Goal: Information Seeking & Learning: Learn about a topic

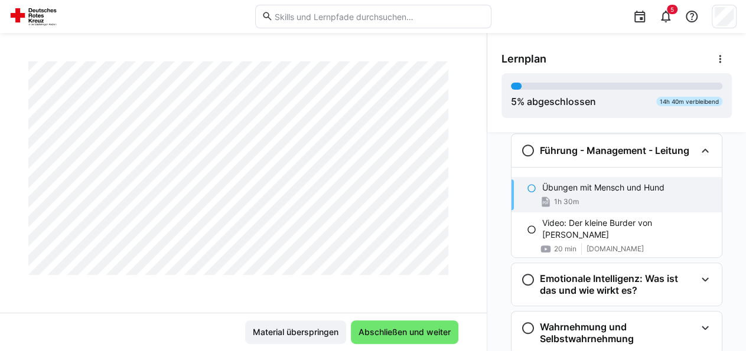
scroll to position [1929, 0]
click at [376, 331] on span "Abschließen und weiter" at bounding box center [405, 333] width 96 height 12
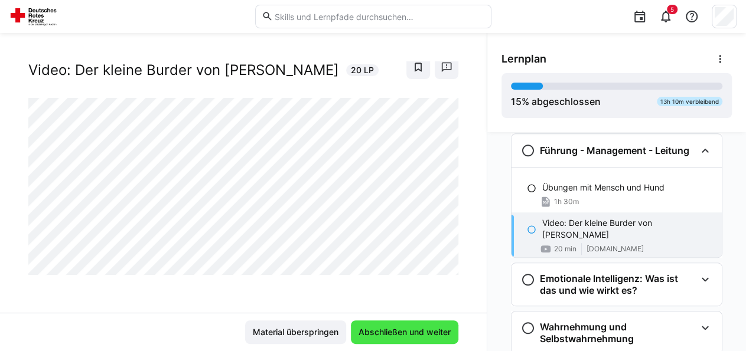
scroll to position [27, 0]
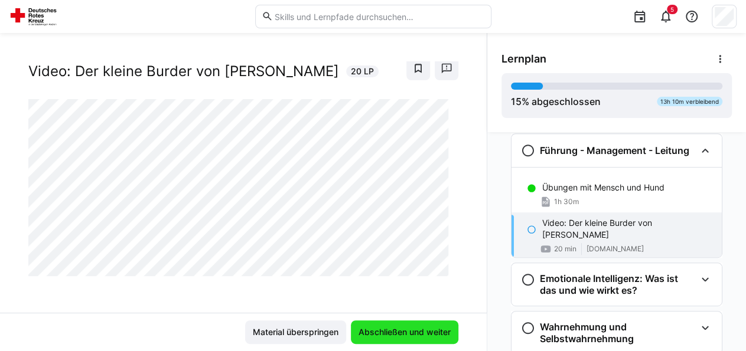
click at [376, 331] on span "Abschließen und weiter" at bounding box center [405, 333] width 96 height 12
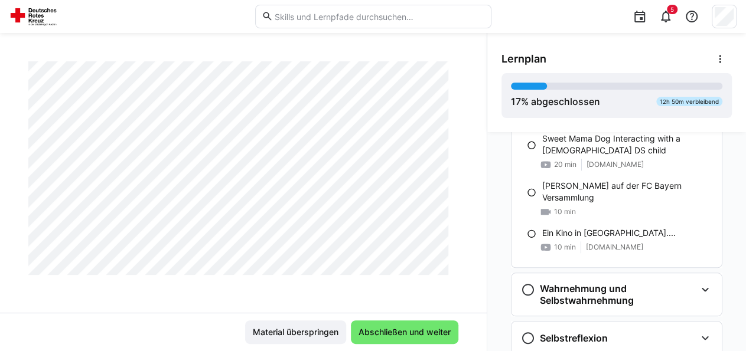
scroll to position [617, 0]
click at [380, 336] on span "Abschließen und weiter" at bounding box center [405, 333] width 96 height 12
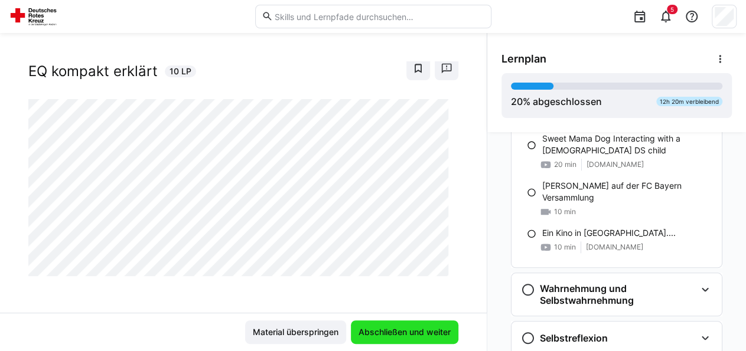
click at [380, 336] on span "Abschließen und weiter" at bounding box center [405, 333] width 96 height 12
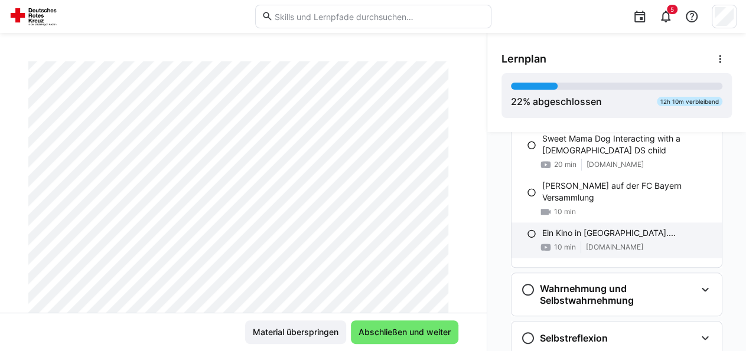
scroll to position [558, 0]
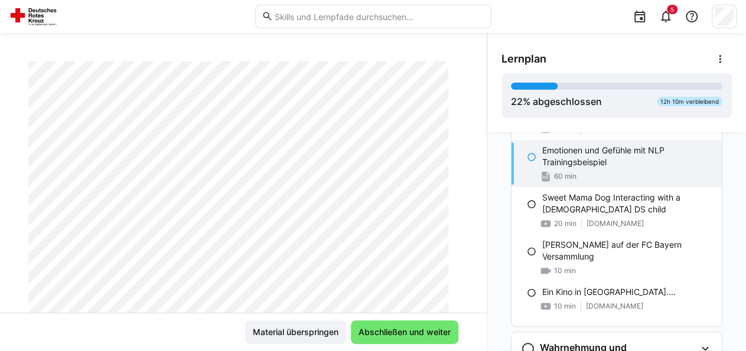
click at [644, 178] on div "60 min" at bounding box center [627, 177] width 170 height 12
click at [594, 162] on p "Emotionen und Gefühle mit NLP Trainingsbeispiel" at bounding box center [627, 157] width 170 height 24
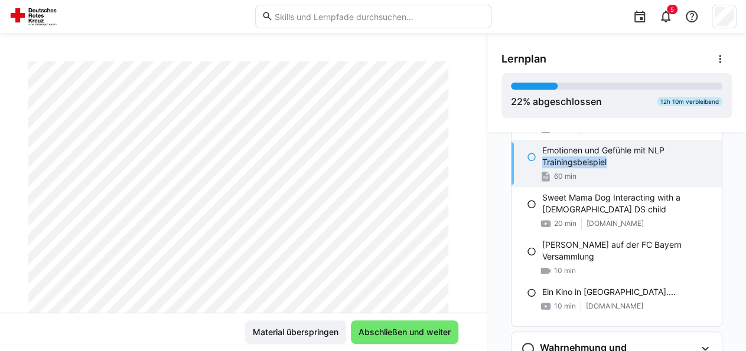
click at [594, 162] on p "Emotionen und Gefühle mit NLP Trainingsbeispiel" at bounding box center [627, 157] width 170 height 24
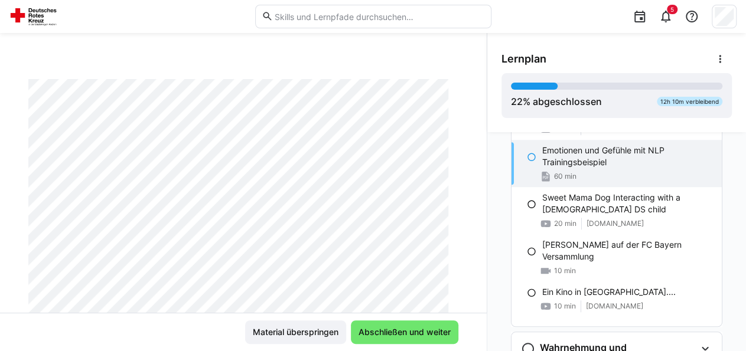
drag, startPoint x: 597, startPoint y: 213, endPoint x: 606, endPoint y: 184, distance: 30.8
click at [597, 214] on div "Sweet Mama Dog Interacting with a 3yo DS child 20 min www.youtube.com" at bounding box center [616, 210] width 210 height 47
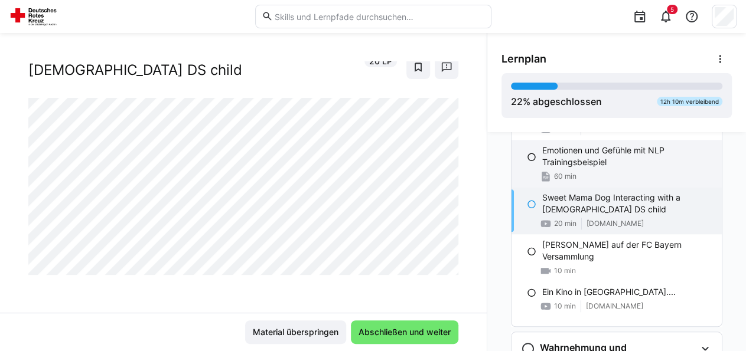
scroll to position [39, 0]
click at [611, 171] on div "60 min" at bounding box center [627, 177] width 170 height 12
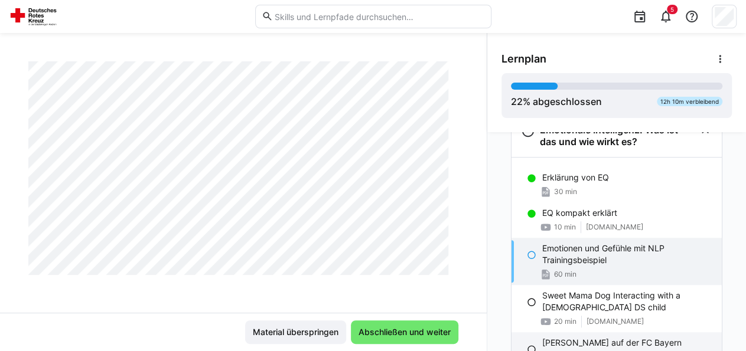
scroll to position [439, 0]
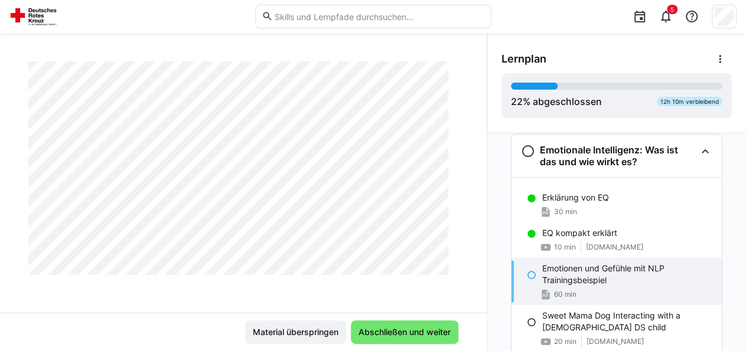
click at [636, 272] on p "Emotionen und Gefühle mit NLP Trainingsbeispiel" at bounding box center [627, 275] width 170 height 24
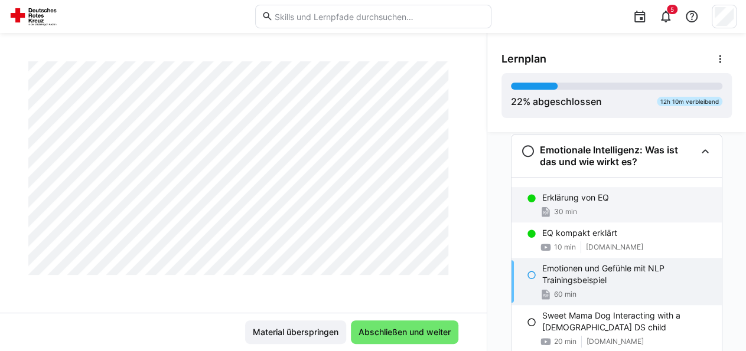
click at [650, 203] on div "Erklärung von EQ 30 min" at bounding box center [616, 204] width 210 height 35
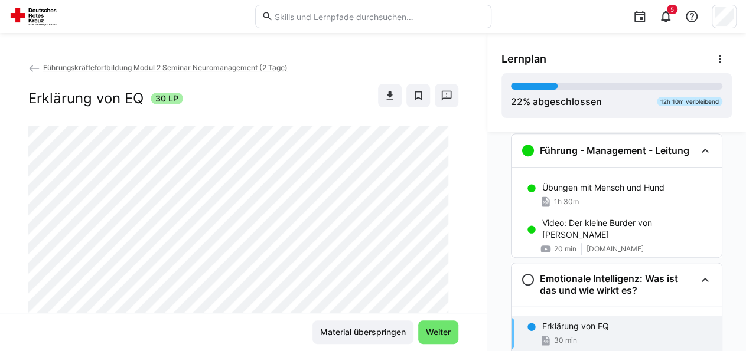
scroll to position [321, 0]
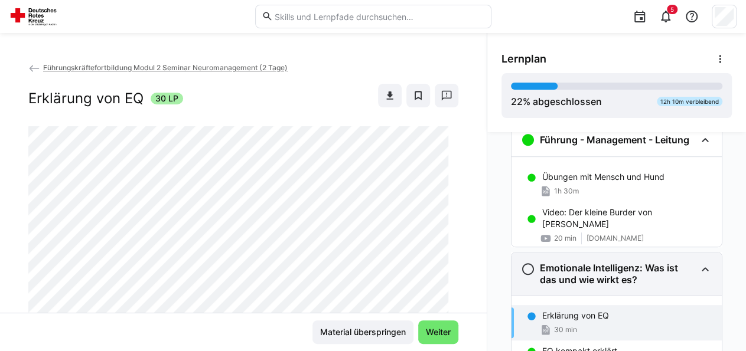
click at [589, 278] on h3 "Emotionale Intelligenz: Was ist das und wie wirkt es?" at bounding box center [618, 274] width 156 height 24
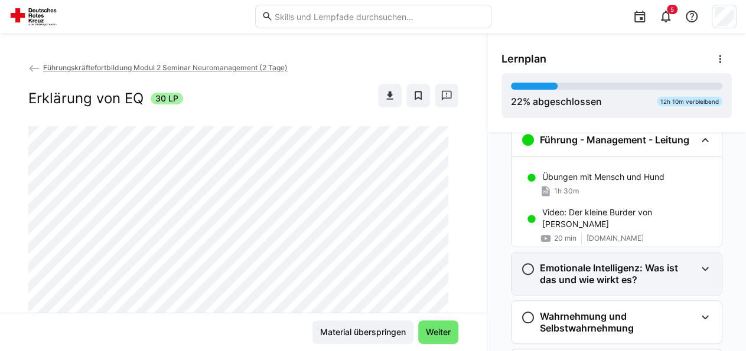
click at [599, 267] on h3 "Emotionale Intelligenz: Was ist das und wie wirkt es?" at bounding box center [618, 274] width 156 height 24
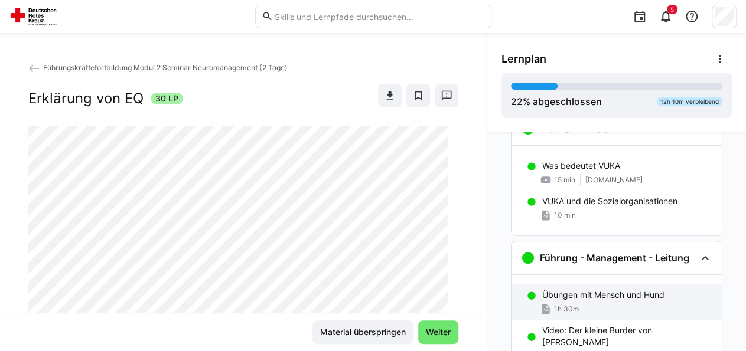
scroll to position [203, 0]
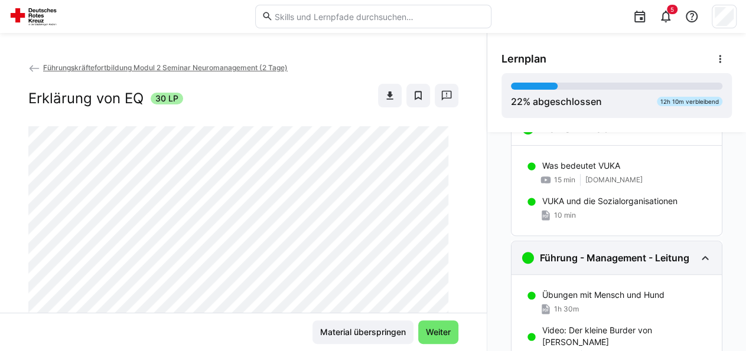
click at [553, 255] on h3 "Führung - Management - Leitung" at bounding box center [614, 258] width 149 height 12
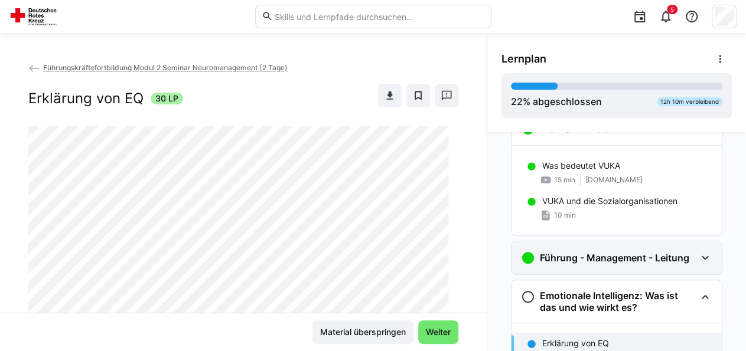
click at [553, 254] on h3 "Führung - Management - Leitung" at bounding box center [614, 258] width 149 height 12
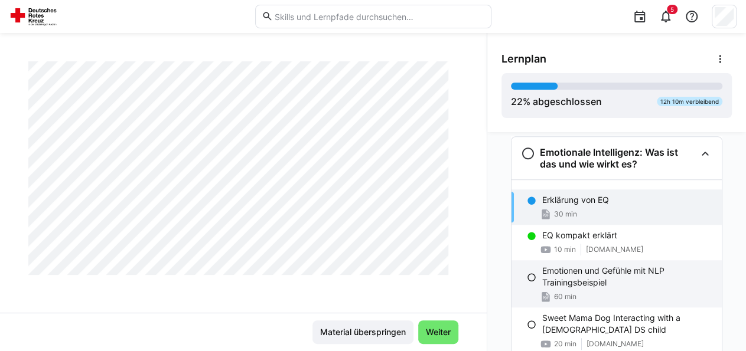
scroll to position [321, 0]
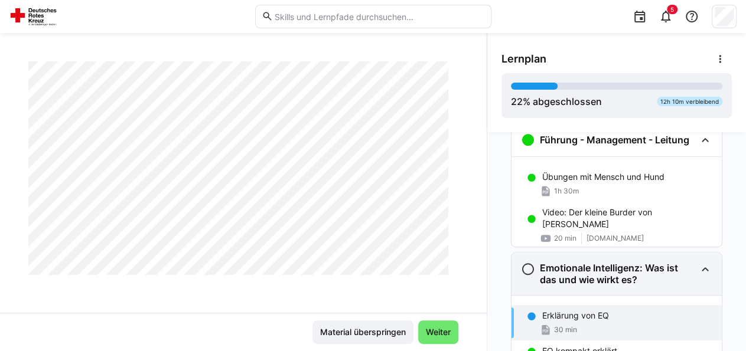
click at [563, 263] on h3 "Emotionale Intelligenz: Was ist das und wie wirkt es?" at bounding box center [618, 274] width 156 height 24
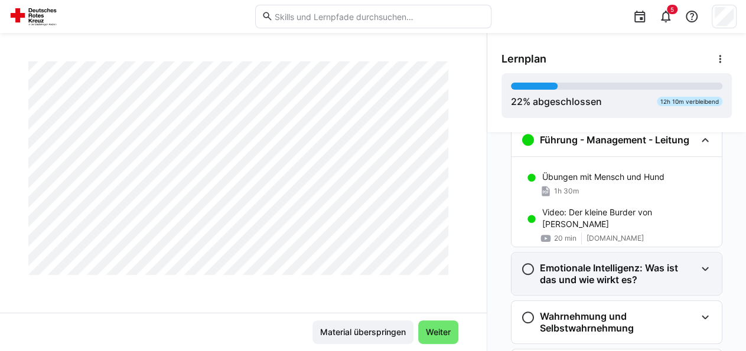
click at [563, 264] on h3 "Emotionale Intelligenz: Was ist das und wie wirkt es?" at bounding box center [618, 274] width 156 height 24
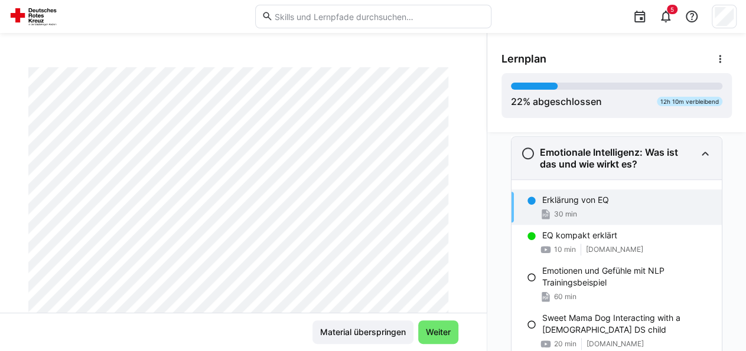
scroll to position [439, 0]
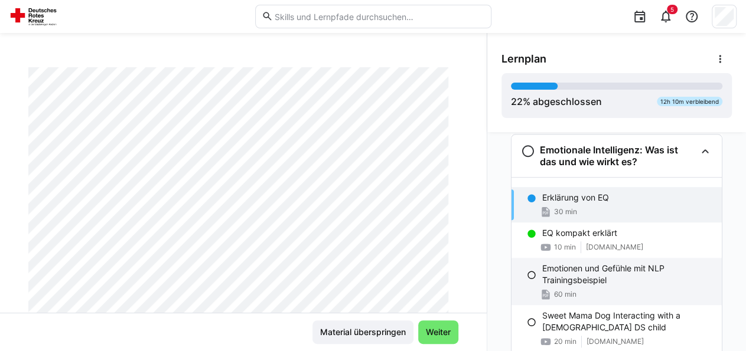
click at [604, 282] on p "Emotionen und Gefühle mit NLP Trainingsbeispiel" at bounding box center [627, 275] width 170 height 24
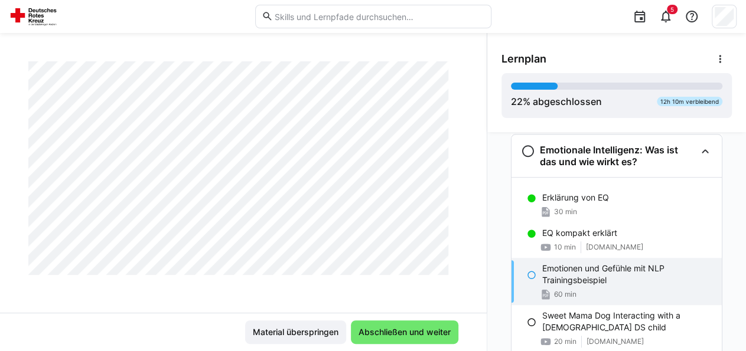
scroll to position [1063, 0]
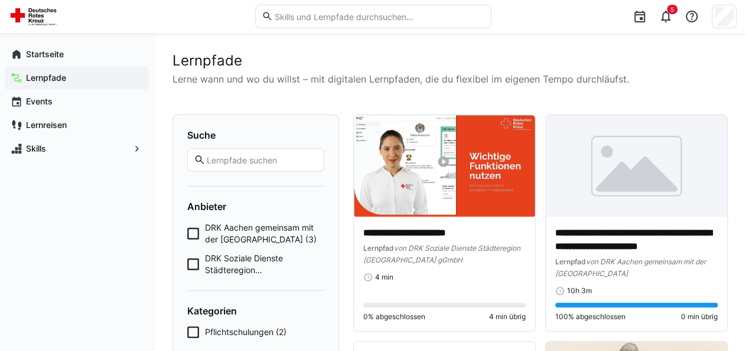
click at [0, 0] on app-navigation-label "Lernpfade" at bounding box center [0, 0] width 0 height 0
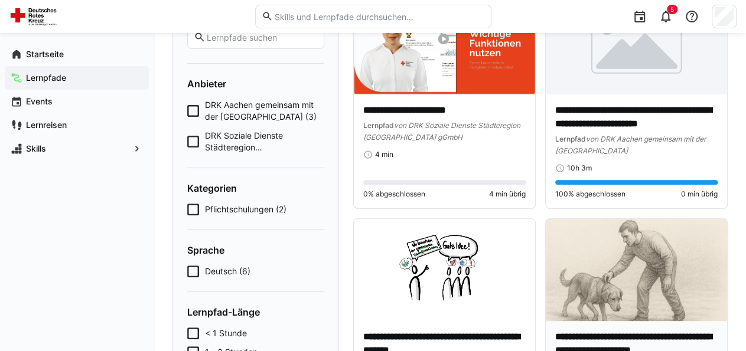
scroll to position [246, 0]
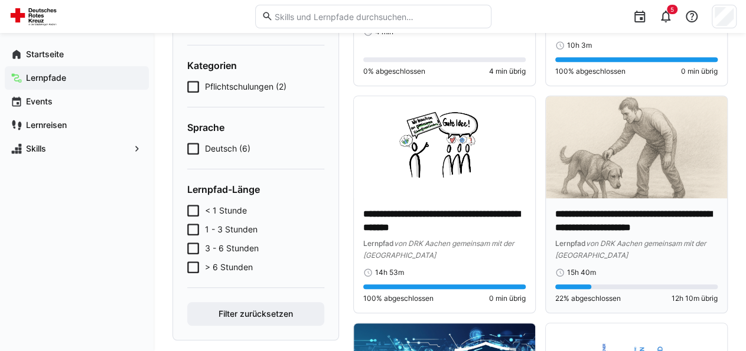
click at [621, 219] on p "**********" at bounding box center [636, 221] width 162 height 27
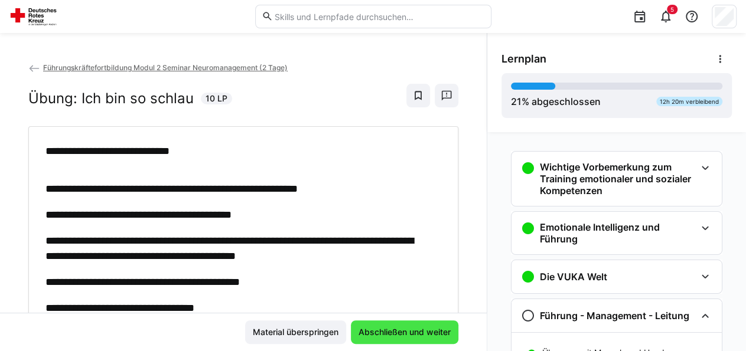
scroll to position [82, 0]
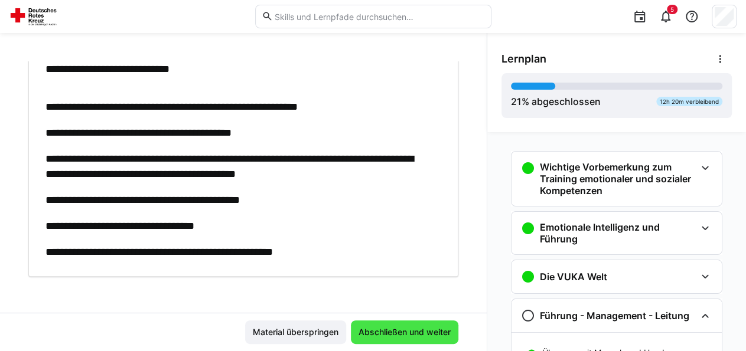
click at [418, 324] on span "Abschließen und weiter" at bounding box center [404, 333] width 107 height 24
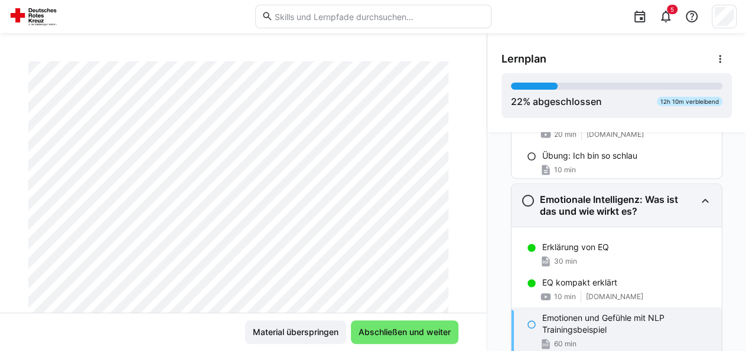
scroll to position [211, 0]
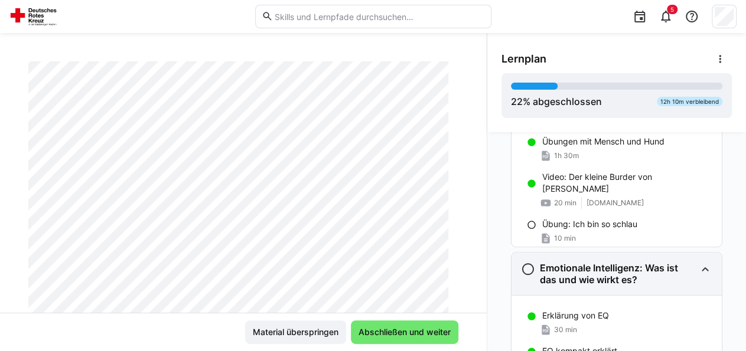
click at [597, 269] on h3 "Emotionale Intelligenz: Was ist das und wie wirkt es?" at bounding box center [618, 274] width 156 height 24
click at [526, 268] on eds-icon at bounding box center [528, 269] width 14 height 14
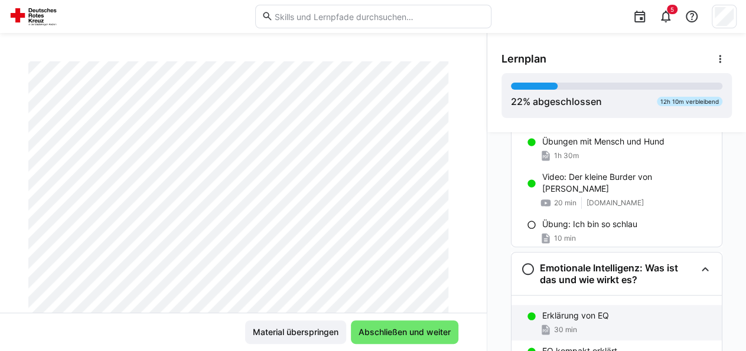
scroll to position [330, 0]
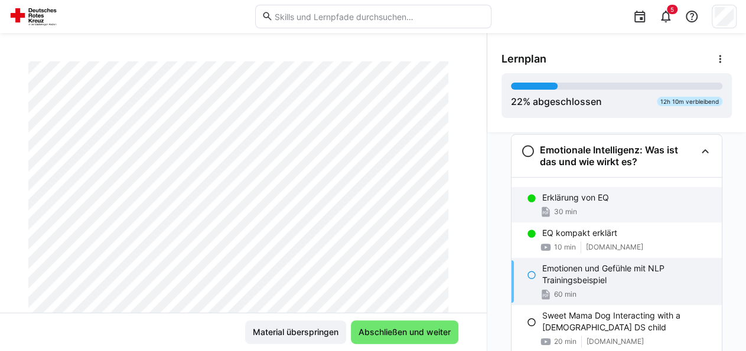
click at [568, 193] on p "Erklärung von EQ" at bounding box center [575, 198] width 67 height 12
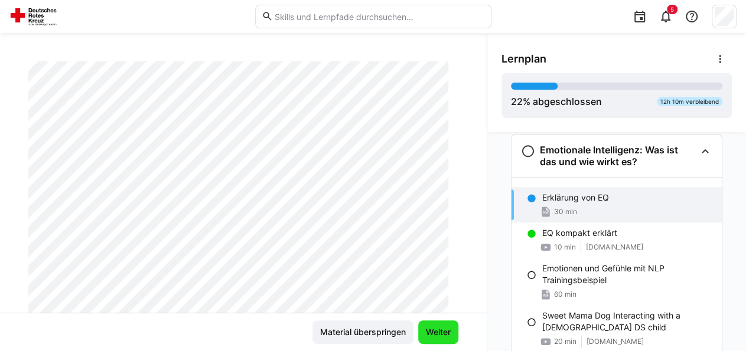
click at [445, 330] on span "Weiter" at bounding box center [438, 333] width 28 height 12
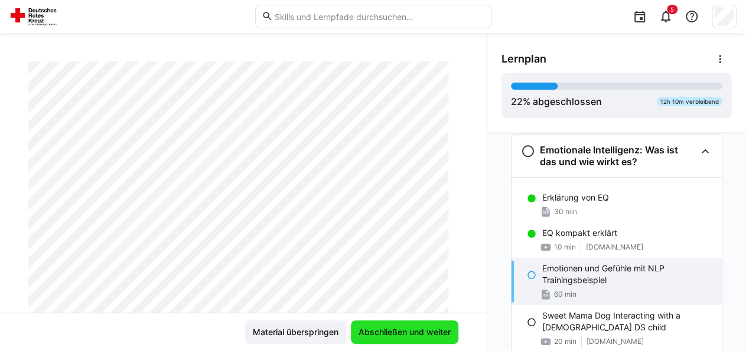
click at [445, 330] on span "Abschließen und weiter" at bounding box center [405, 333] width 96 height 12
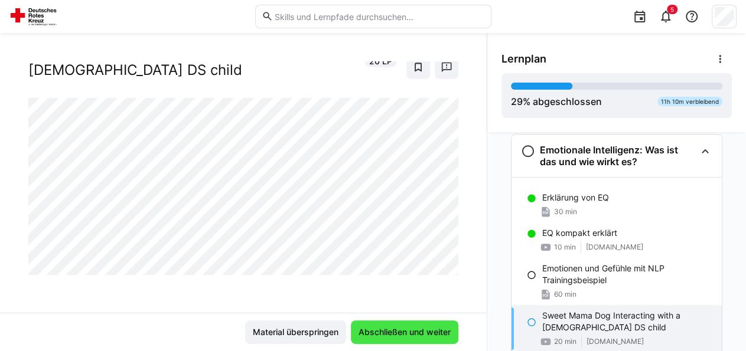
scroll to position [39, 0]
click at [401, 332] on span "Abschließen und weiter" at bounding box center [405, 333] width 96 height 12
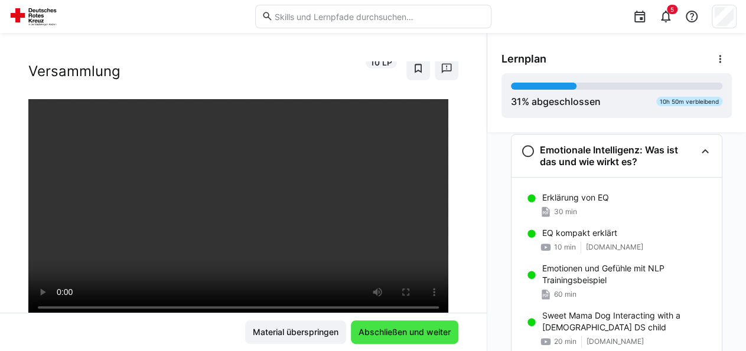
click at [389, 335] on span "Abschließen und weiter" at bounding box center [405, 333] width 96 height 12
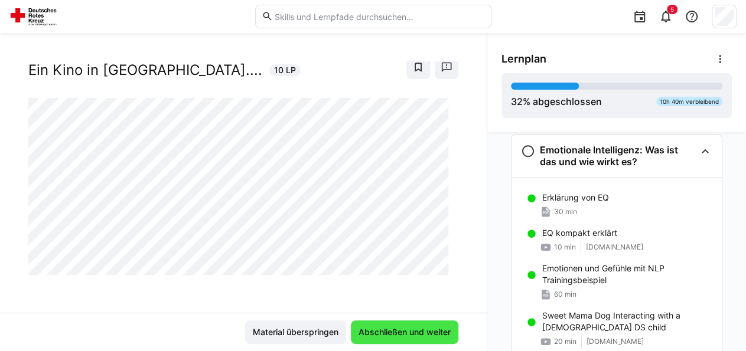
scroll to position [27, 0]
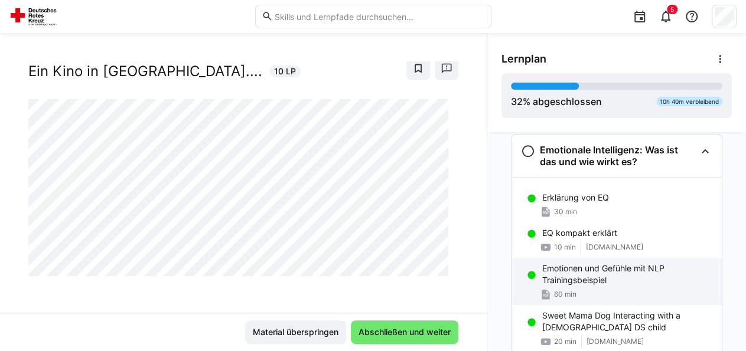
click at [555, 267] on p "Emotionen und Gefühle mit NLP Trainingsbeispiel" at bounding box center [627, 275] width 170 height 24
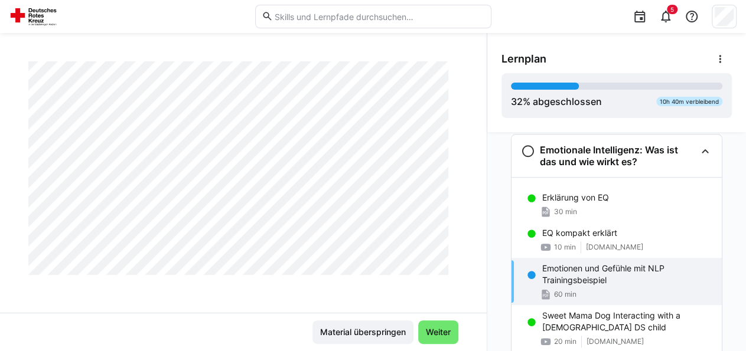
scroll to position [0, 0]
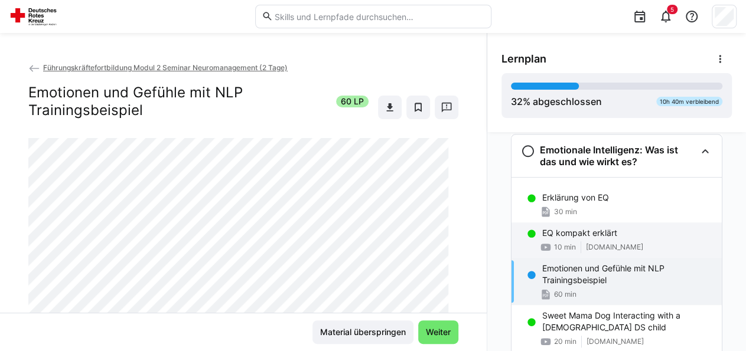
click at [565, 232] on p "EQ kompakt erklärt" at bounding box center [579, 233] width 75 height 12
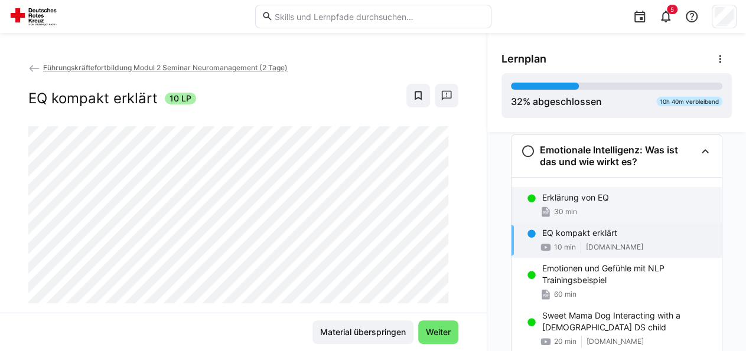
click at [578, 207] on div "30 min" at bounding box center [627, 212] width 170 height 12
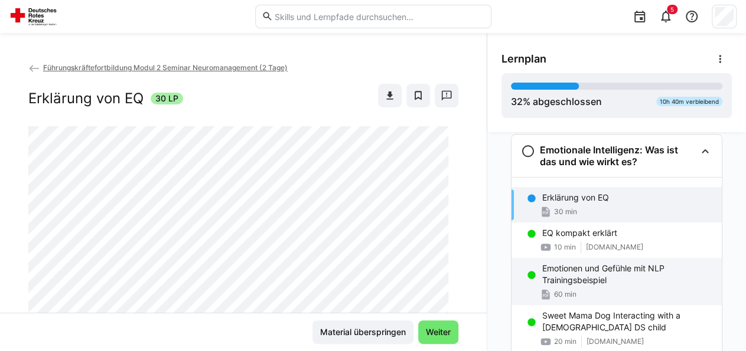
click at [565, 281] on p "Emotionen und Gefühle mit NLP Trainingsbeispiel" at bounding box center [627, 275] width 170 height 24
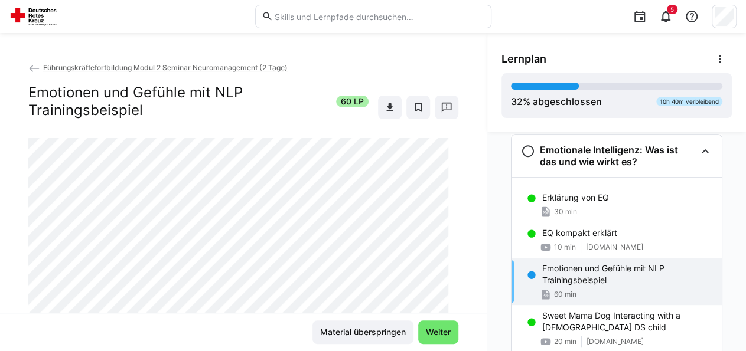
click at [588, 277] on p "Emotionen und Gefühle mit NLP Trainingsbeispiel" at bounding box center [627, 275] width 170 height 24
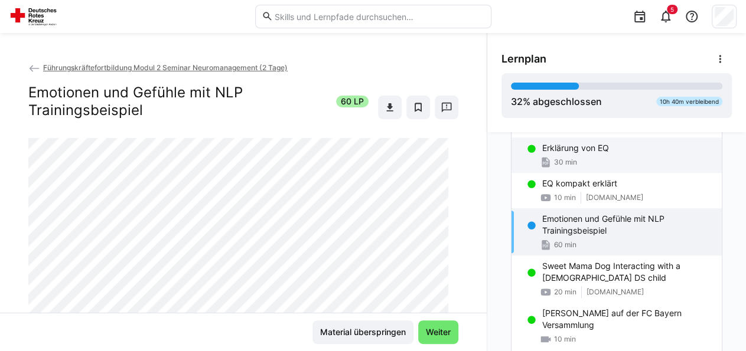
scroll to position [507, 0]
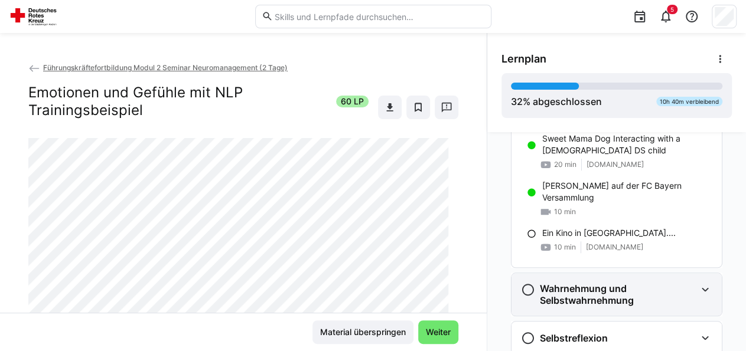
click at [602, 297] on h3 "Wahrnehmung und Selbstwahrnehmung" at bounding box center [618, 295] width 156 height 24
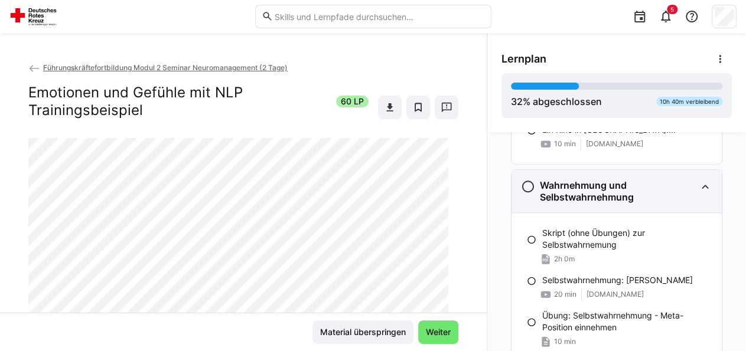
scroll to position [625, 0]
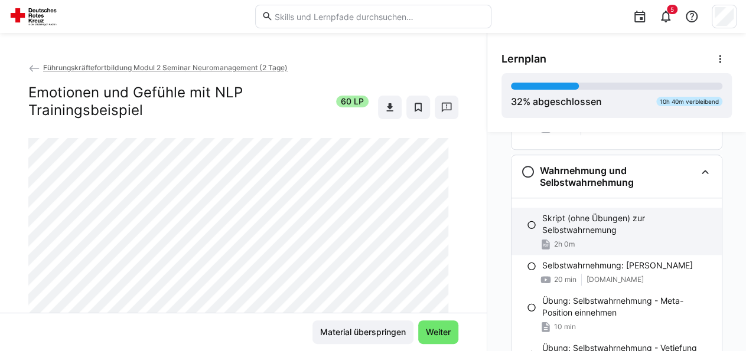
click at [601, 229] on p "Skript (ohne Übungen) zur Selbstwahrnemung" at bounding box center [627, 225] width 170 height 24
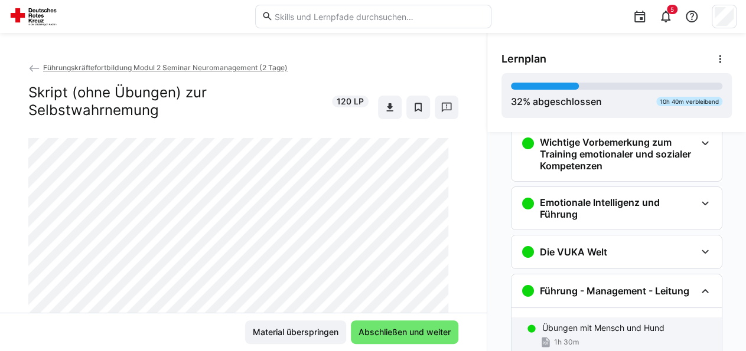
scroll to position [0, 0]
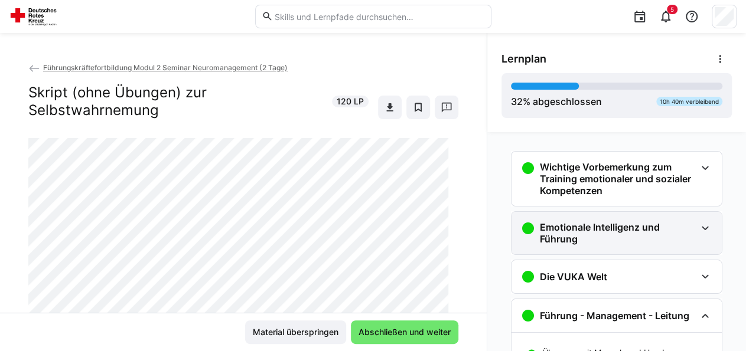
click at [602, 236] on h3 "Emotionale Intelligenz und Führung" at bounding box center [618, 233] width 156 height 24
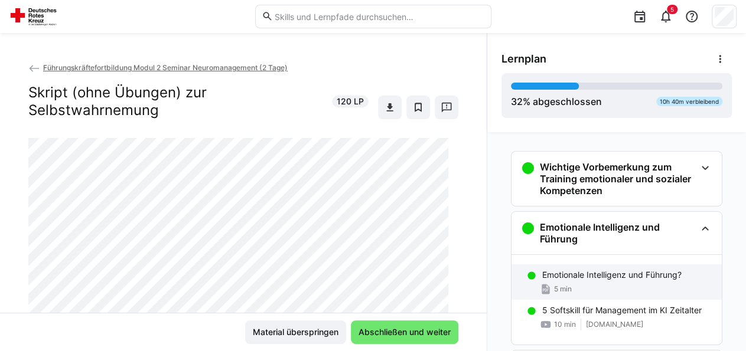
click at [585, 284] on div "5 min" at bounding box center [627, 290] width 170 height 12
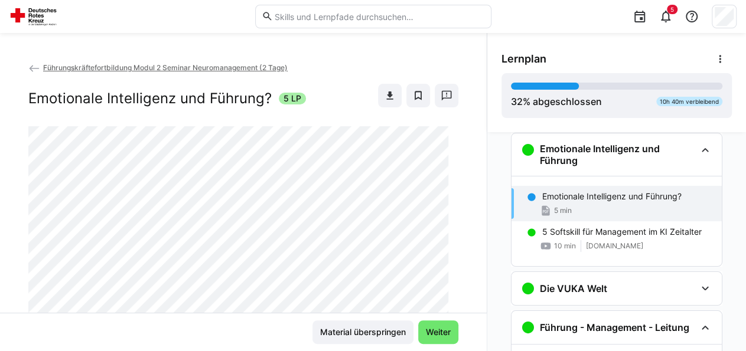
scroll to position [201, 0]
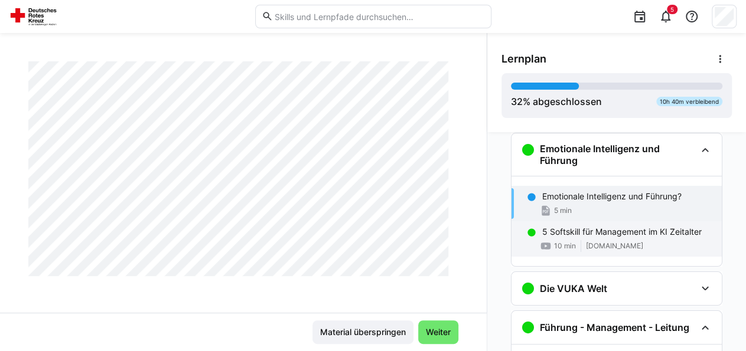
click at [556, 236] on p "5 Softskill für Management im KI Zeitalter" at bounding box center [621, 232] width 159 height 12
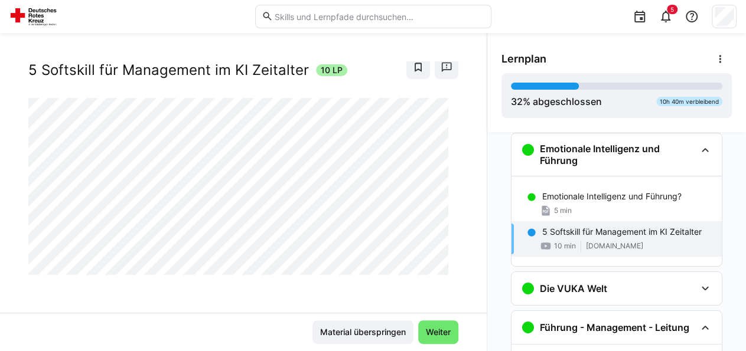
scroll to position [27, 0]
click at [441, 335] on span "Weiter" at bounding box center [438, 333] width 28 height 12
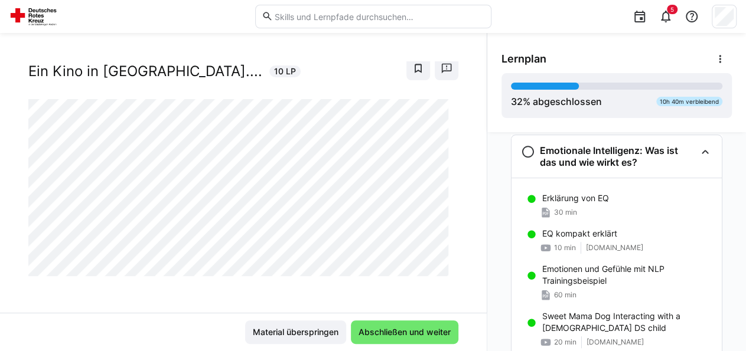
scroll to position [420, 0]
click at [441, 327] on span "Abschließen und weiter" at bounding box center [404, 333] width 107 height 24
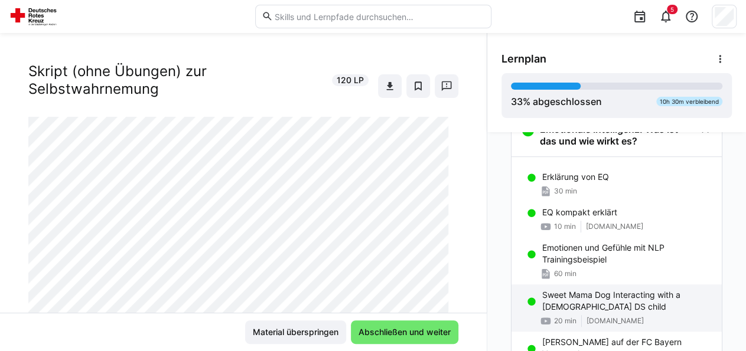
scroll to position [440, 0]
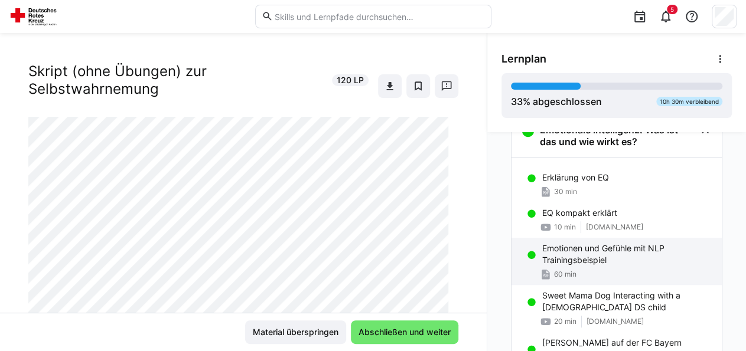
click at [599, 260] on p "Emotionen und Gefühle mit NLP Trainingsbeispiel" at bounding box center [627, 255] width 170 height 24
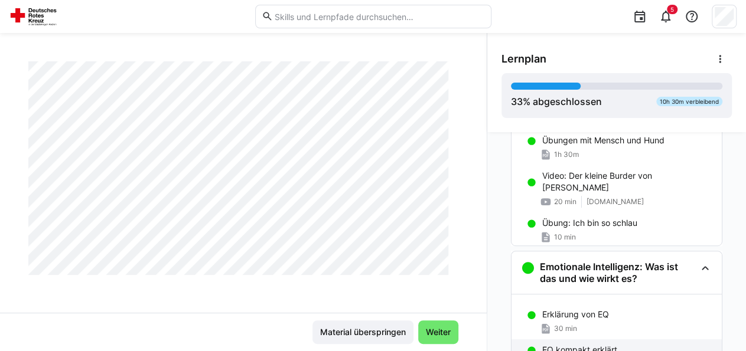
scroll to position [302, 0]
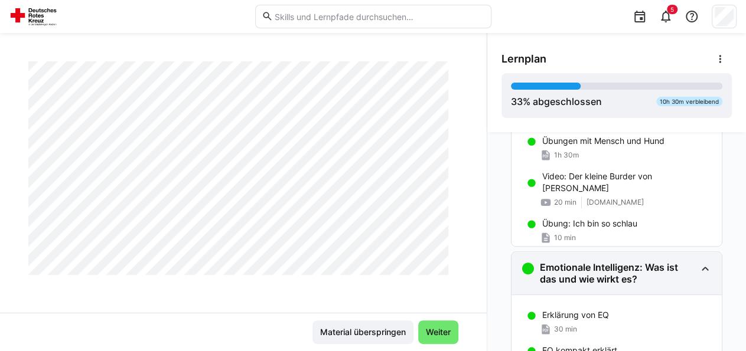
click at [623, 271] on h3 "Emotionale Intelligenz: Was ist das und wie wirkt es?" at bounding box center [618, 274] width 156 height 24
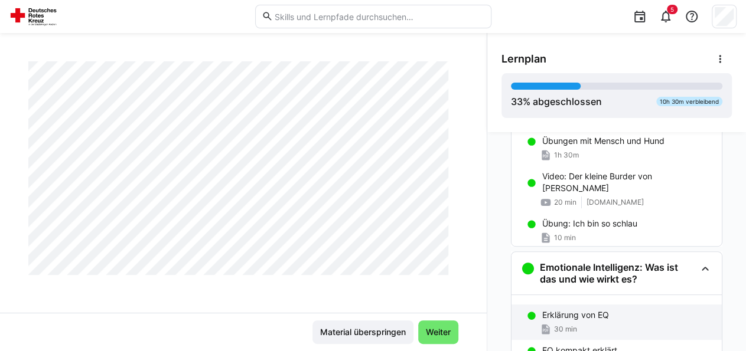
click at [611, 327] on div "30 min" at bounding box center [627, 330] width 170 height 12
